Goal: Information Seeking & Learning: Learn about a topic

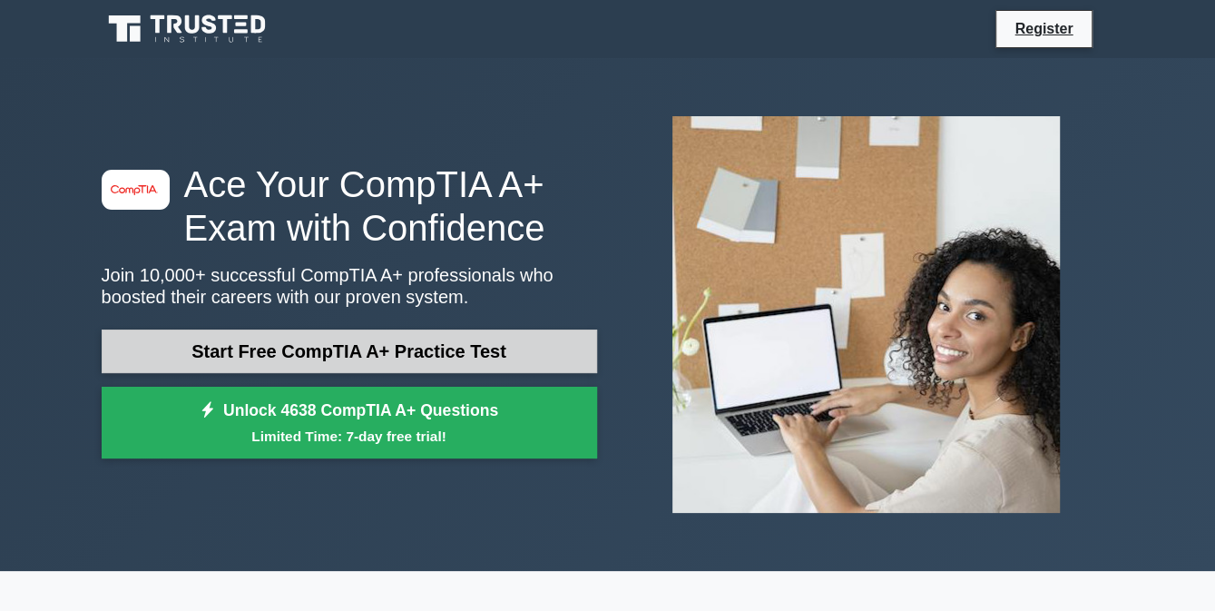
click at [479, 360] on link "Start Free CompTIA A+ Practice Test" at bounding box center [349, 351] width 495 height 44
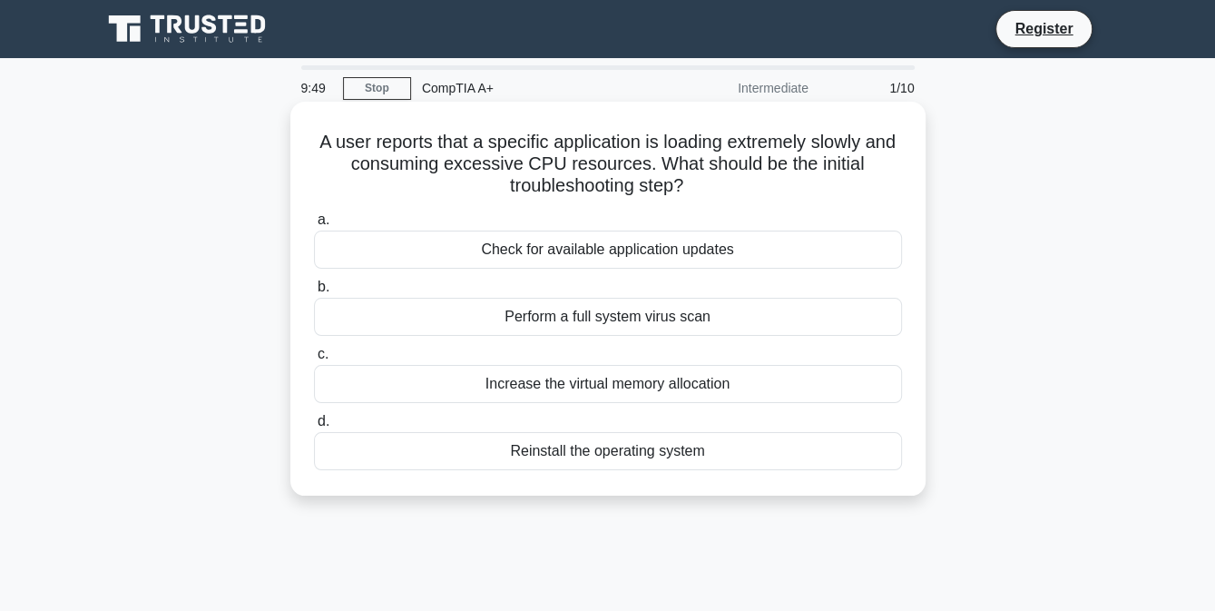
click at [580, 314] on div "Perform a full system virus scan" at bounding box center [608, 317] width 588 height 38
click at [314, 293] on input "b. Perform a full system virus scan" at bounding box center [314, 287] width 0 height 12
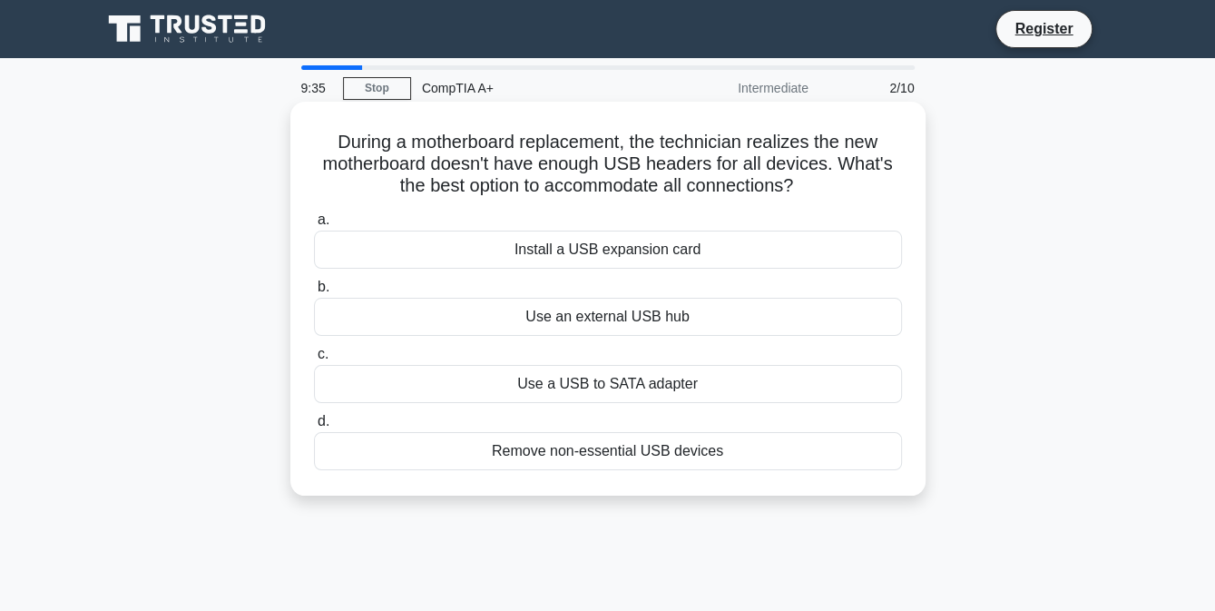
click at [630, 256] on div "Install a USB expansion card" at bounding box center [608, 249] width 588 height 38
click at [314, 226] on input "a. Install a USB expansion card" at bounding box center [314, 220] width 0 height 12
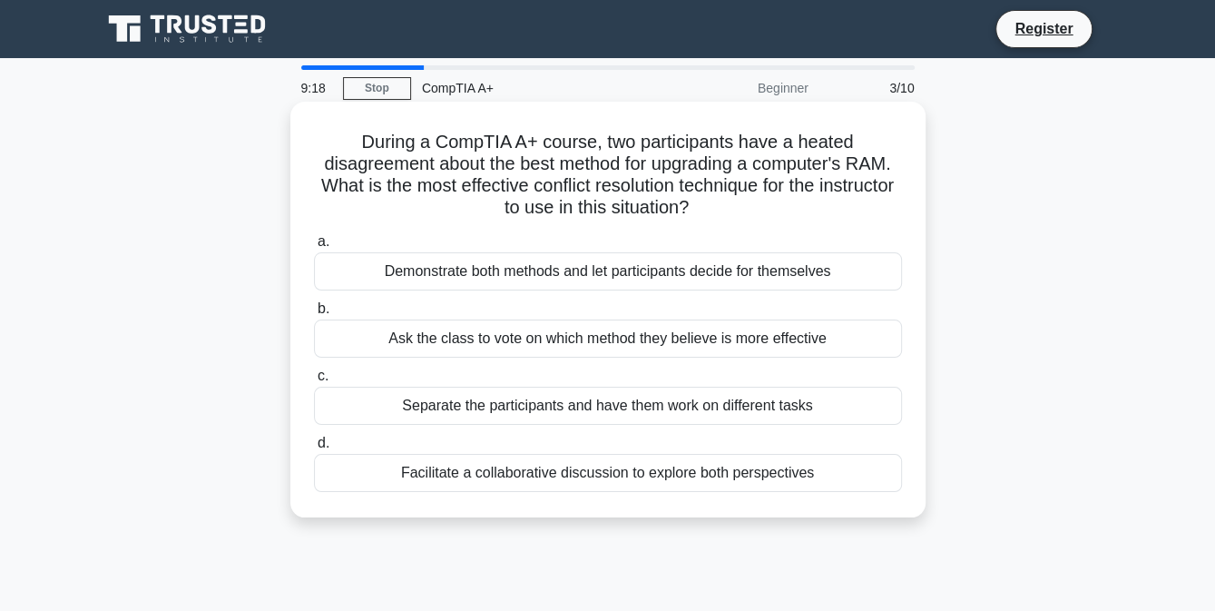
click at [565, 273] on div "Demonstrate both methods and let participants decide for themselves" at bounding box center [608, 271] width 588 height 38
click at [314, 248] on input "a. Demonstrate both methods and let participants decide for themselves" at bounding box center [314, 242] width 0 height 12
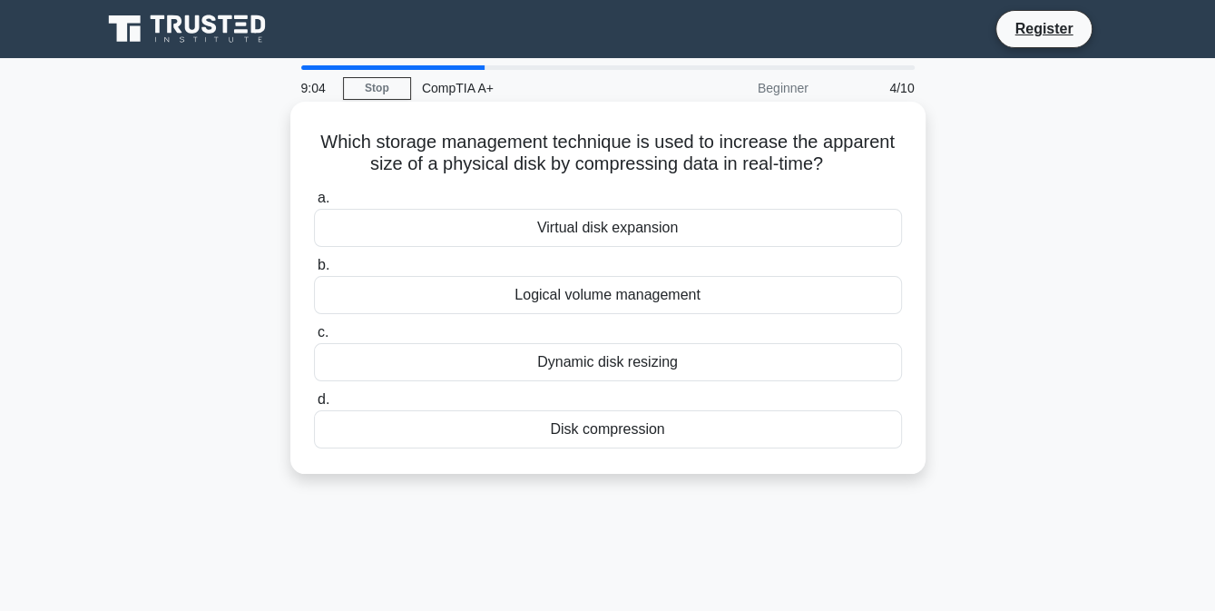
click at [600, 359] on div "Dynamic disk resizing" at bounding box center [608, 362] width 588 height 38
click at [314, 338] on input "c. Dynamic disk resizing" at bounding box center [314, 333] width 0 height 12
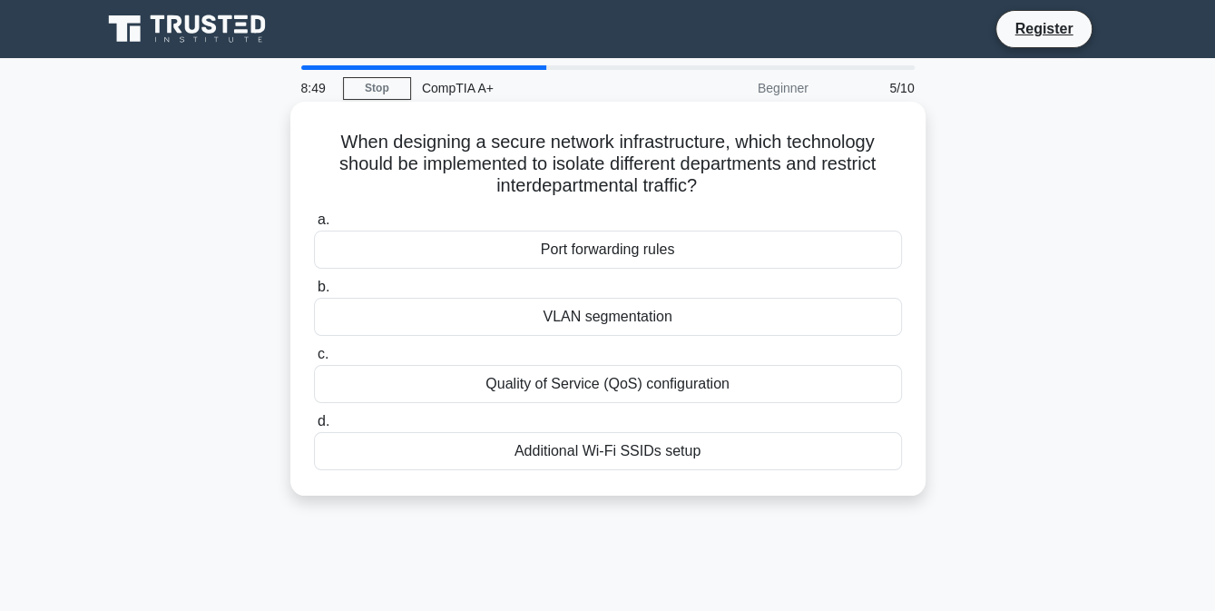
click at [659, 247] on div "Port forwarding rules" at bounding box center [608, 249] width 588 height 38
click at [314, 226] on input "a. Port forwarding rules" at bounding box center [314, 220] width 0 height 12
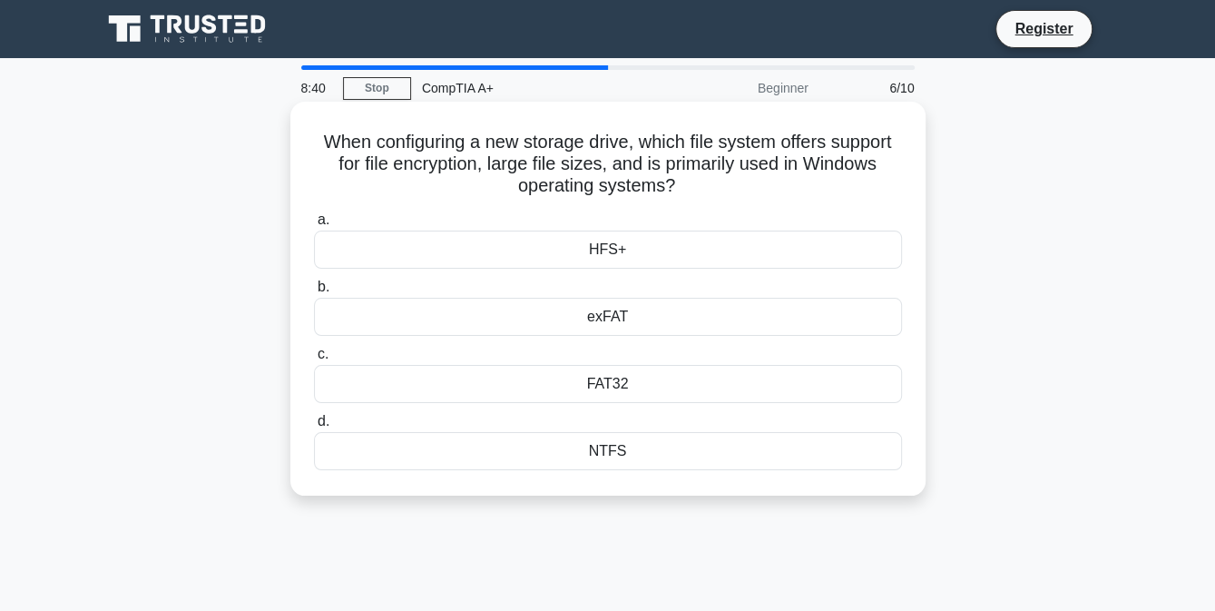
click at [614, 378] on div "FAT32" at bounding box center [608, 384] width 588 height 38
click at [314, 360] on input "c. FAT32" at bounding box center [314, 354] width 0 height 12
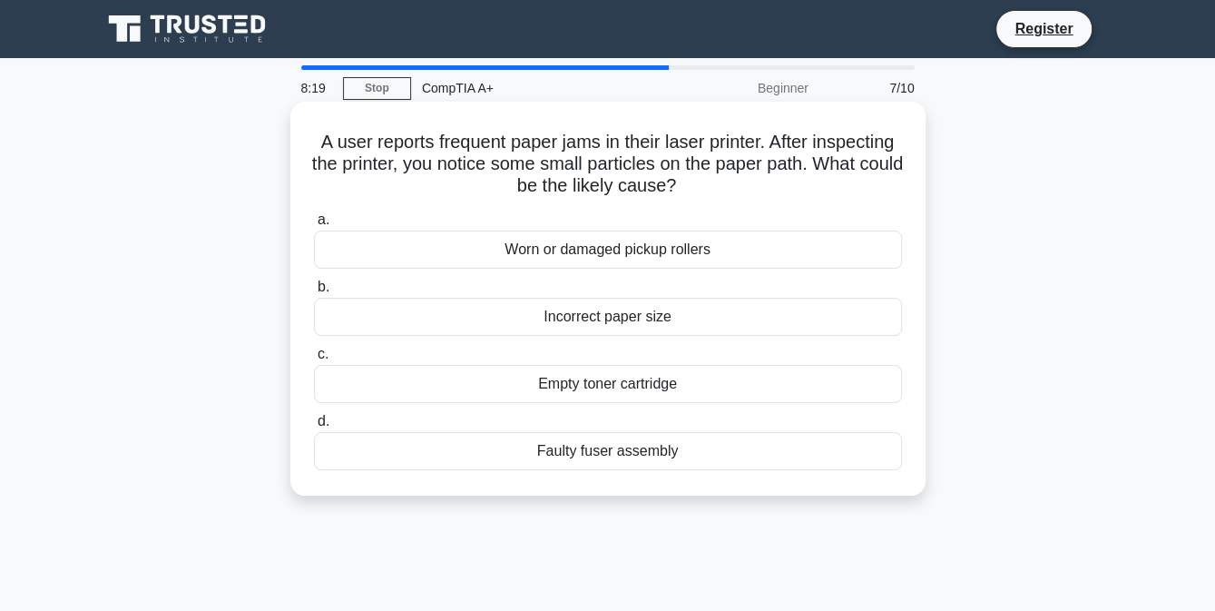
click at [635, 253] on div "Worn or damaged pickup rollers" at bounding box center [608, 249] width 588 height 38
click at [314, 226] on input "a. Worn or damaged pickup rollers" at bounding box center [314, 220] width 0 height 12
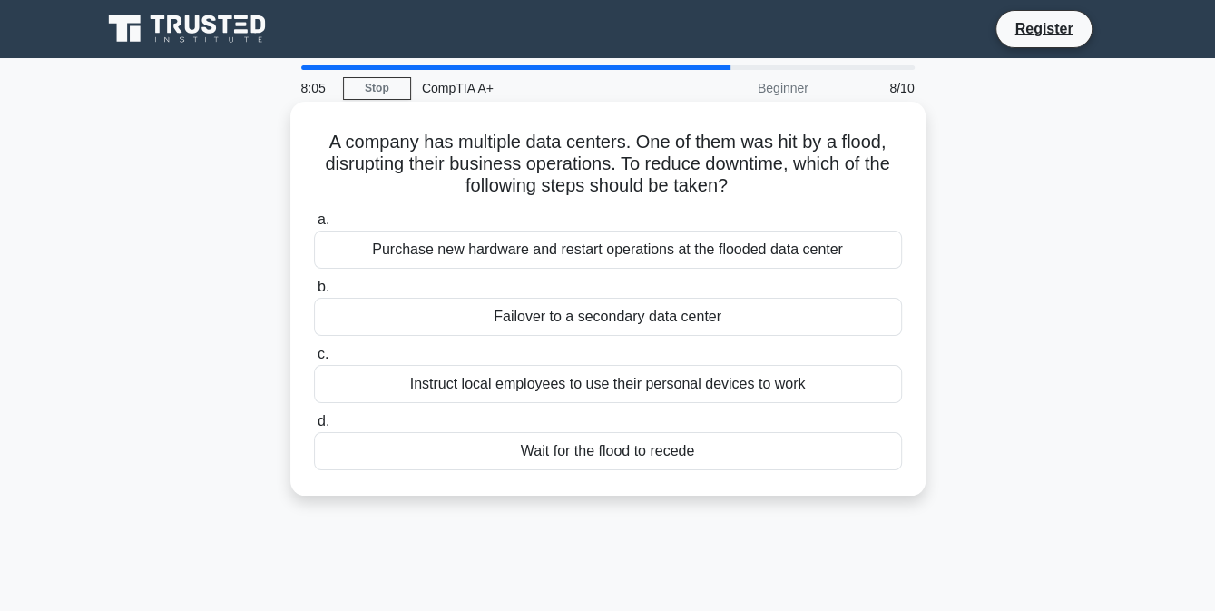
click at [631, 314] on div "Failover to a secondary data center" at bounding box center [608, 317] width 588 height 38
click at [314, 293] on input "b. Failover to a secondary data center" at bounding box center [314, 287] width 0 height 12
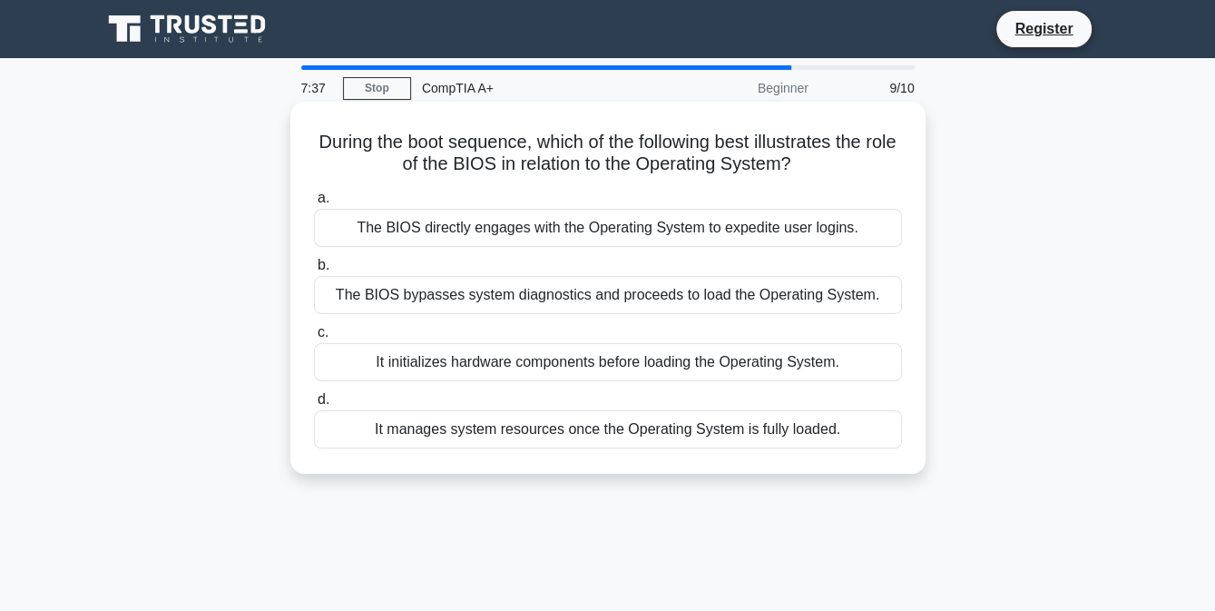
click at [626, 359] on div "It initializes hardware components before loading the Operating System." at bounding box center [608, 362] width 588 height 38
click at [314, 338] on input "c. It initializes hardware components before loading the Operating System." at bounding box center [314, 333] width 0 height 12
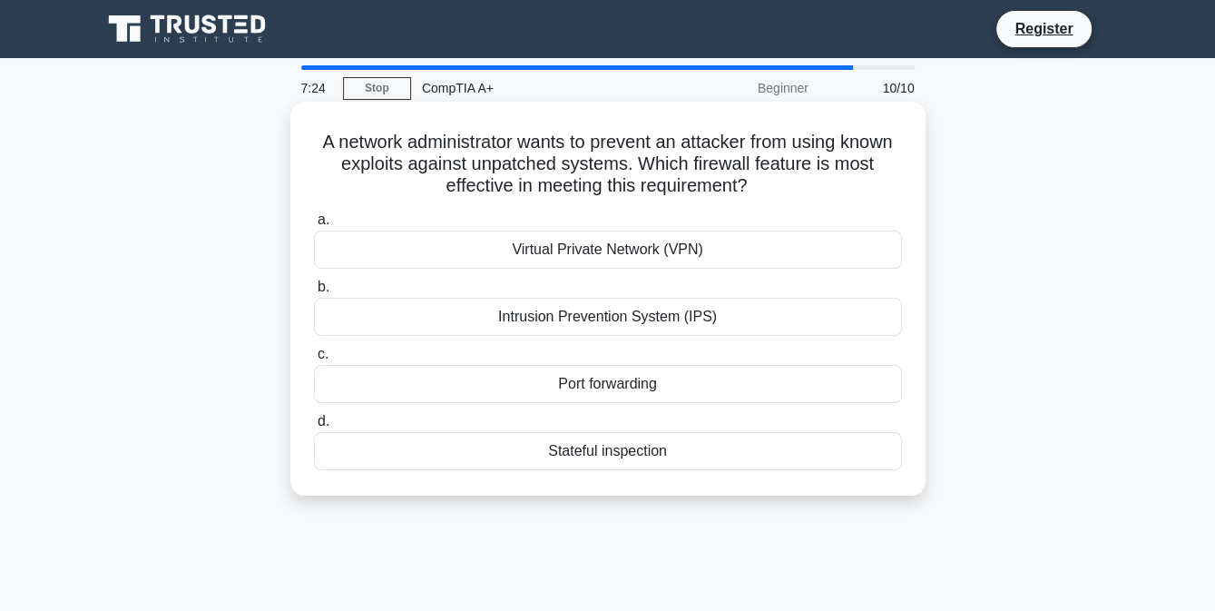
click at [662, 314] on div "Intrusion Prevention System (IPS)" at bounding box center [608, 317] width 588 height 38
click at [314, 293] on input "b. Intrusion Prevention System (IPS)" at bounding box center [314, 287] width 0 height 12
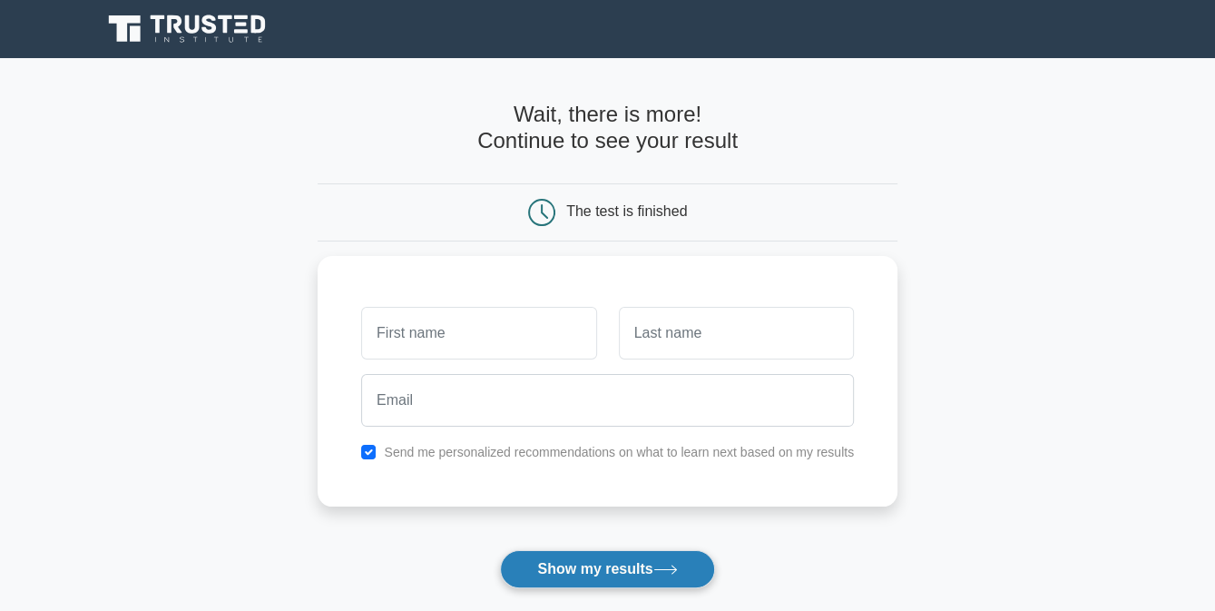
click at [556, 552] on button "Show my results" at bounding box center [607, 569] width 214 height 38
